Goal: Navigation & Orientation: Go to known website

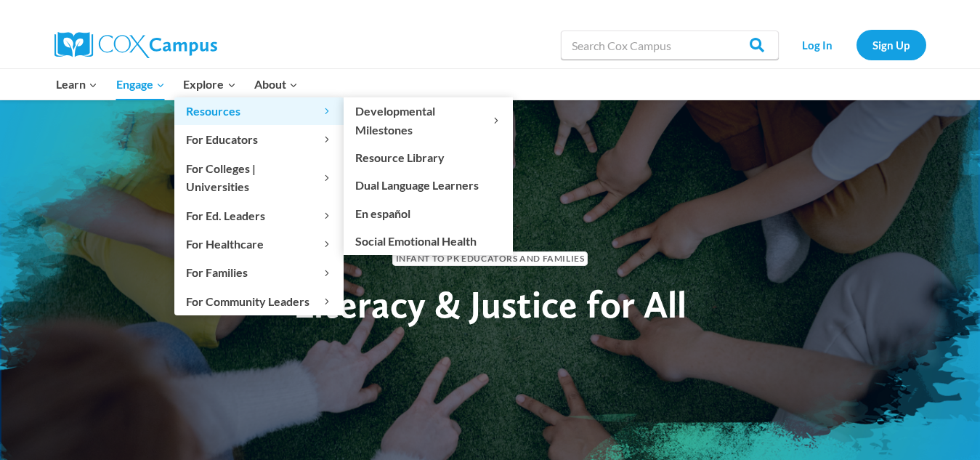
click at [319, 97] on link "Resources Expand" at bounding box center [258, 111] width 169 height 28
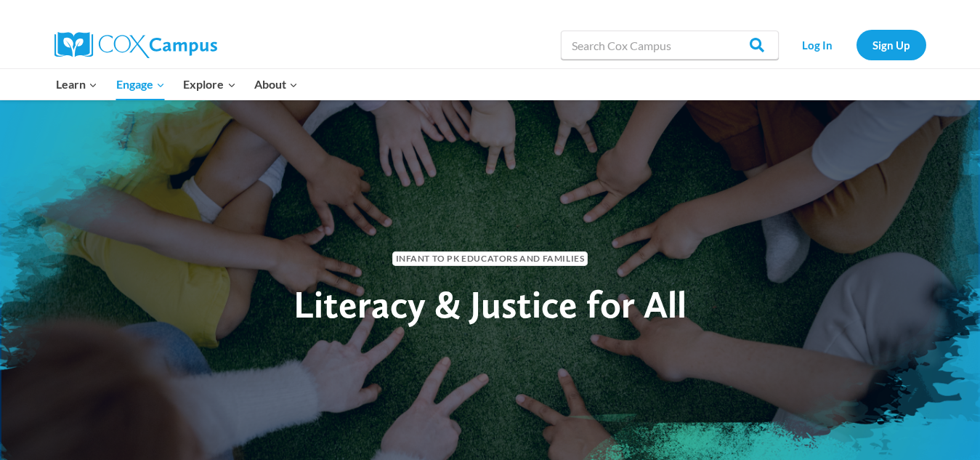
scroll to position [11, 0]
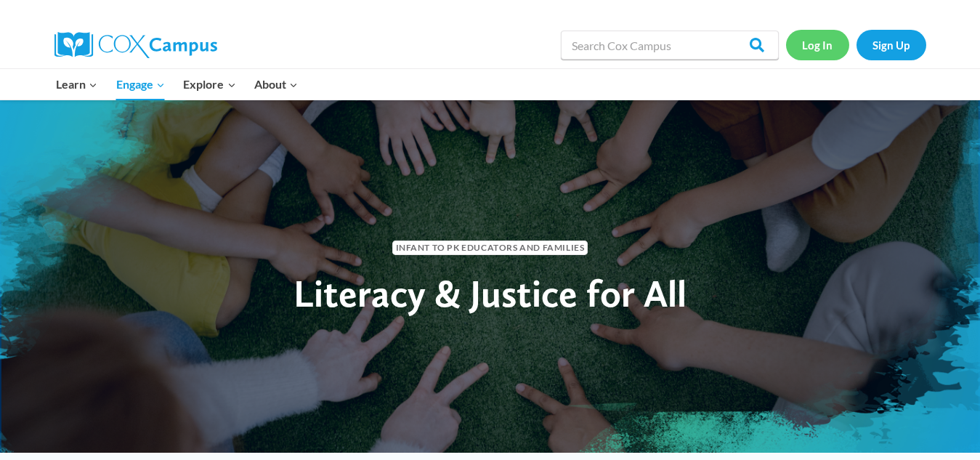
click at [804, 44] on link "Log In" at bounding box center [817, 45] width 63 height 30
click at [804, 55] on link "Log In" at bounding box center [817, 45] width 63 height 30
